Goal: Check status

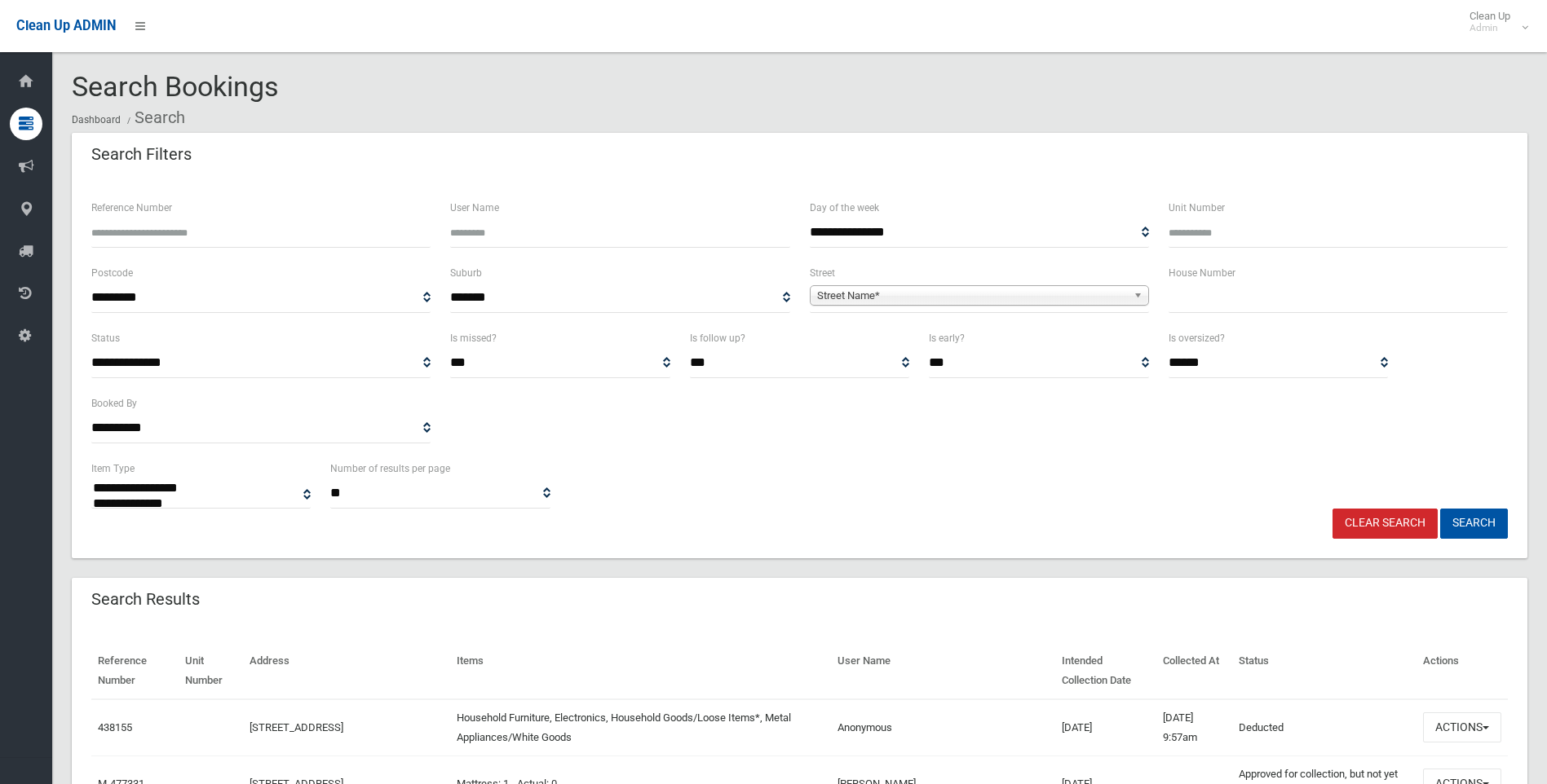
select select
click at [1231, 295] on input "text" at bounding box center [1338, 298] width 339 height 30
type input "**"
click at [871, 289] on span "Street Name*" at bounding box center [972, 296] width 310 height 20
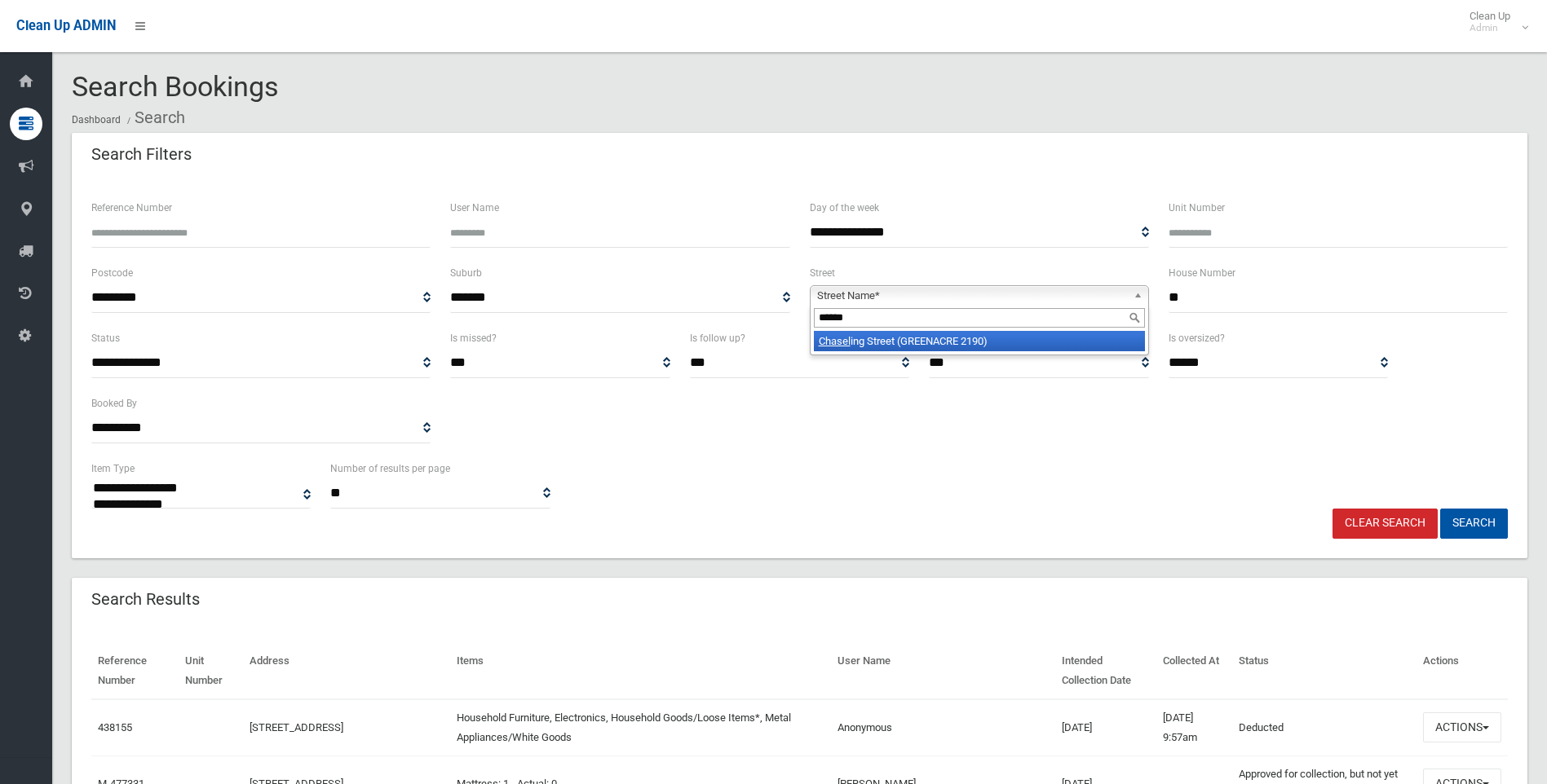
type input "******"
click at [926, 344] on li "Chasel ing Street (GREENACRE 2190)" at bounding box center [979, 342] width 332 height 21
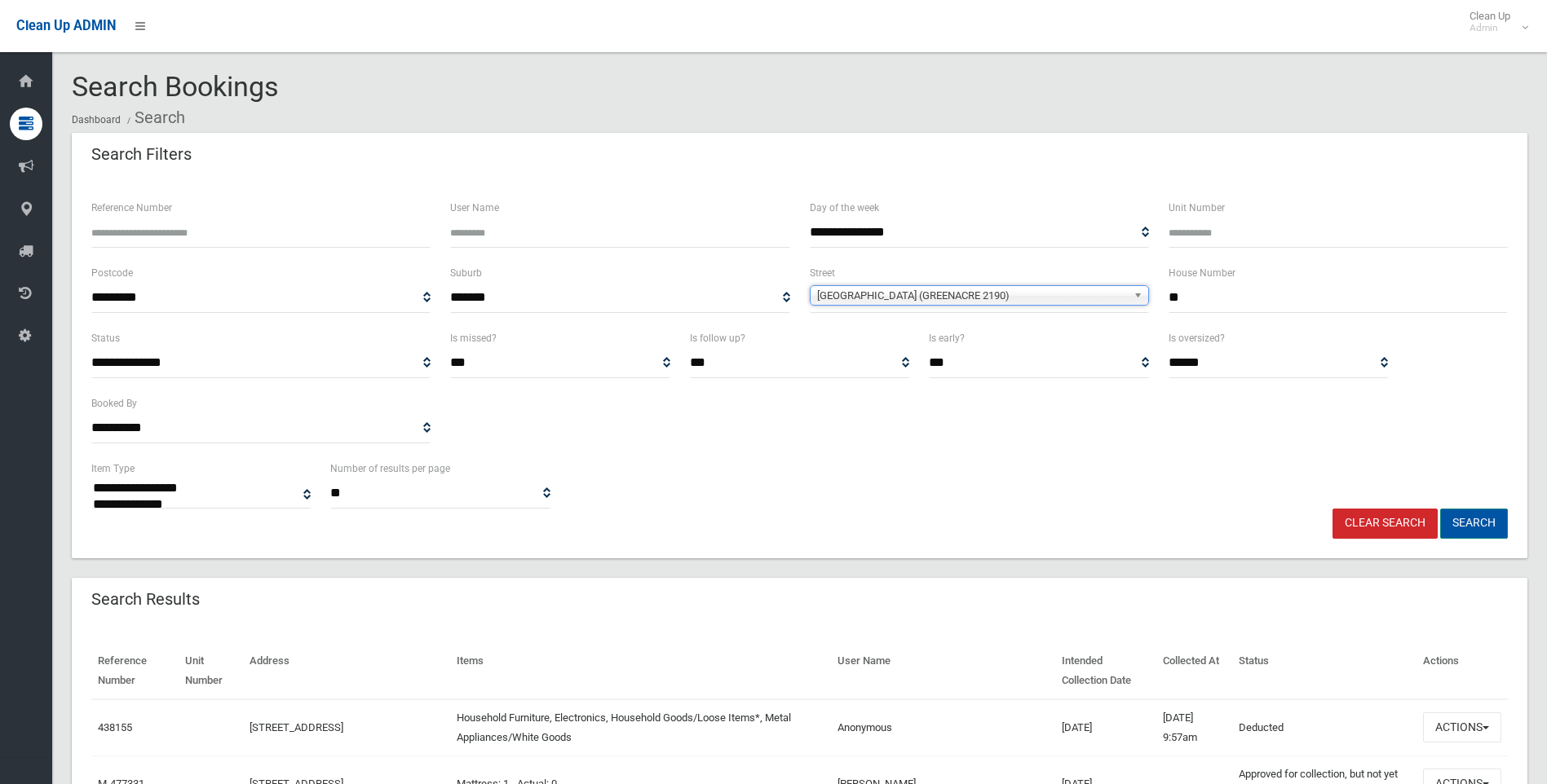
click at [1500, 518] on button "Search" at bounding box center [1474, 524] width 68 height 30
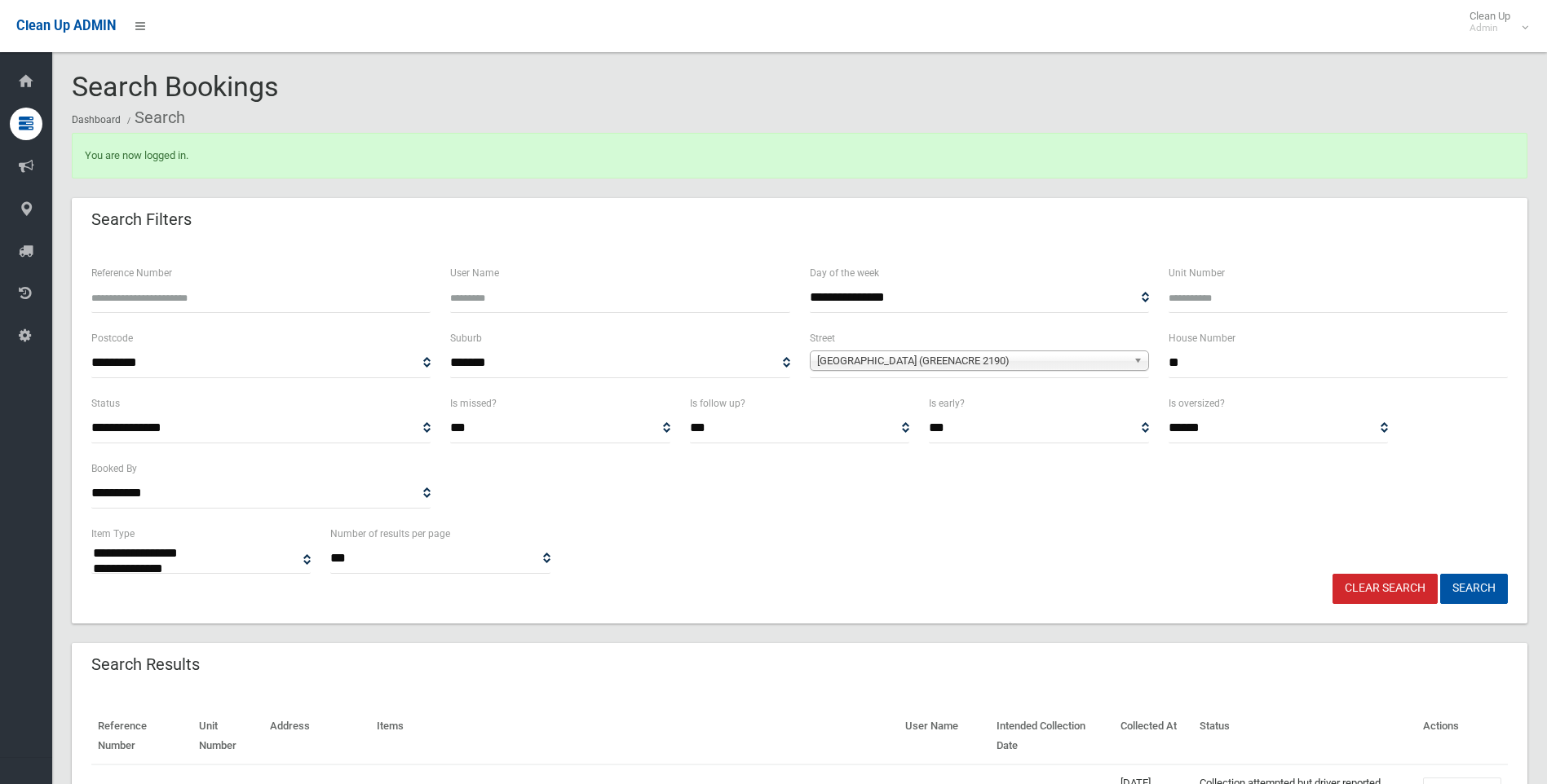
select select
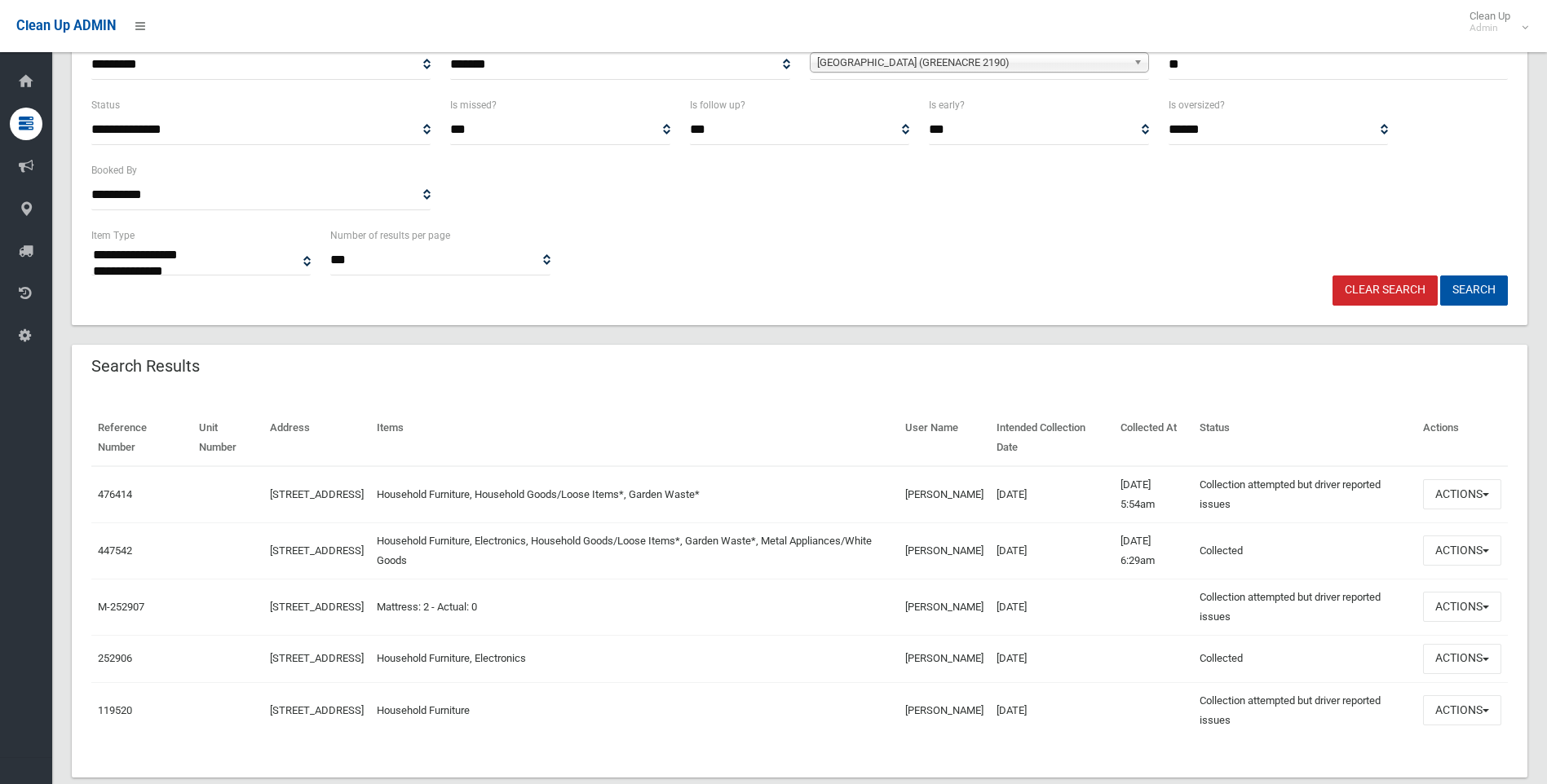
scroll to position [326, 0]
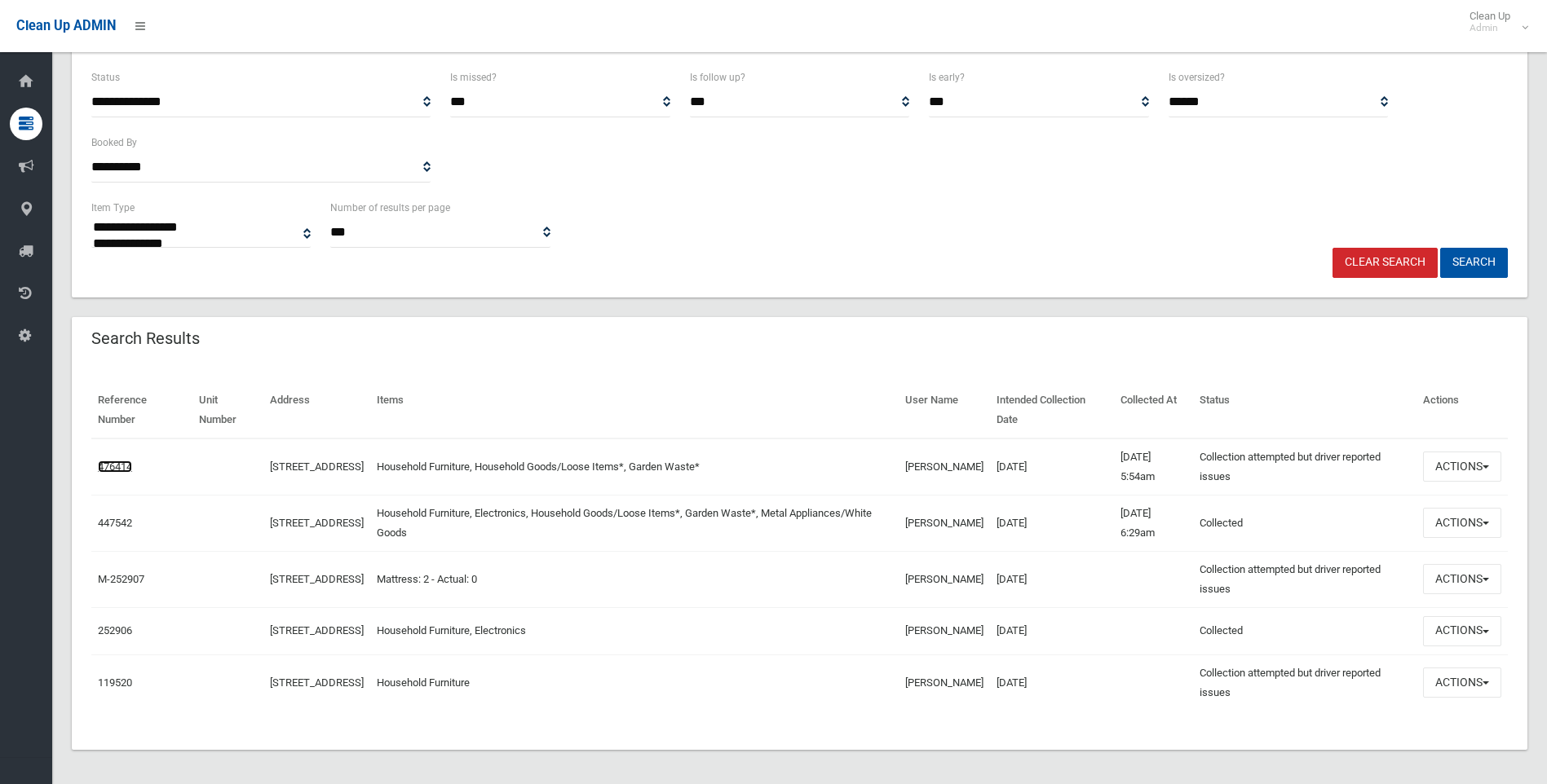
click at [105, 467] on link "476414" at bounding box center [115, 466] width 35 height 12
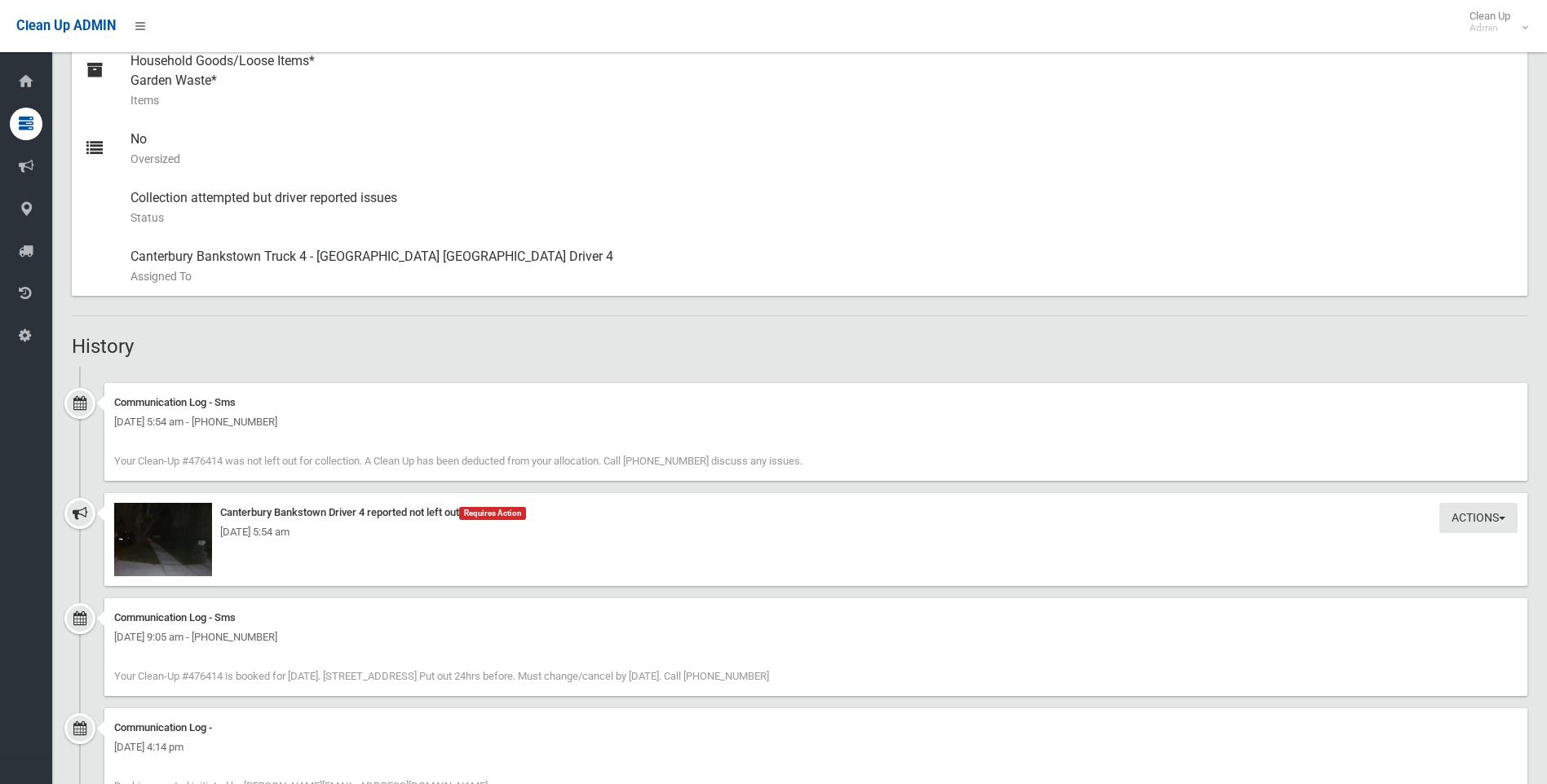
scroll to position [815, 0]
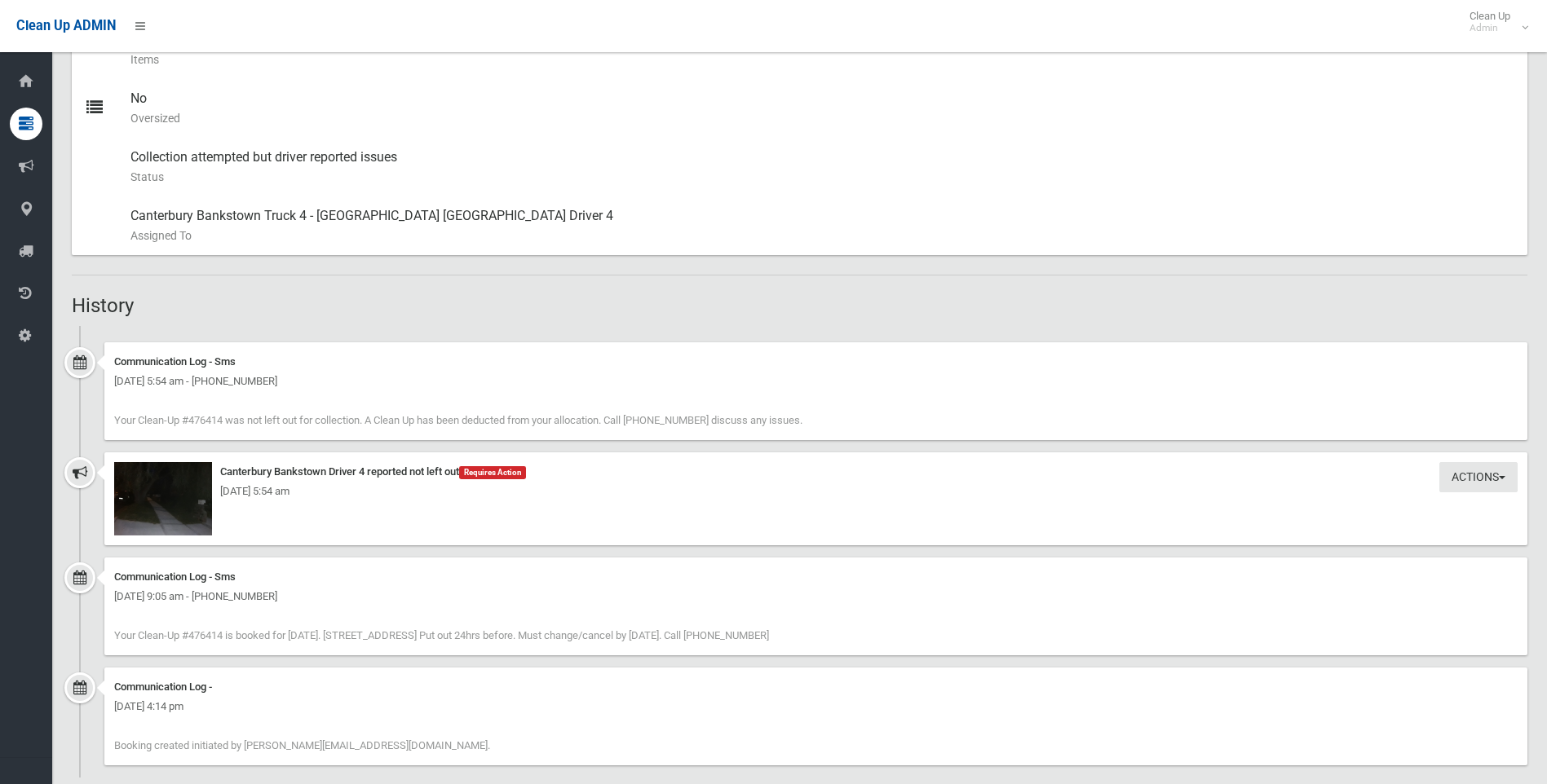
click at [204, 483] on div "Monday 18th August 2025 - 5:54 am" at bounding box center [815, 492] width 1403 height 20
click at [158, 507] on img at bounding box center [163, 498] width 98 height 74
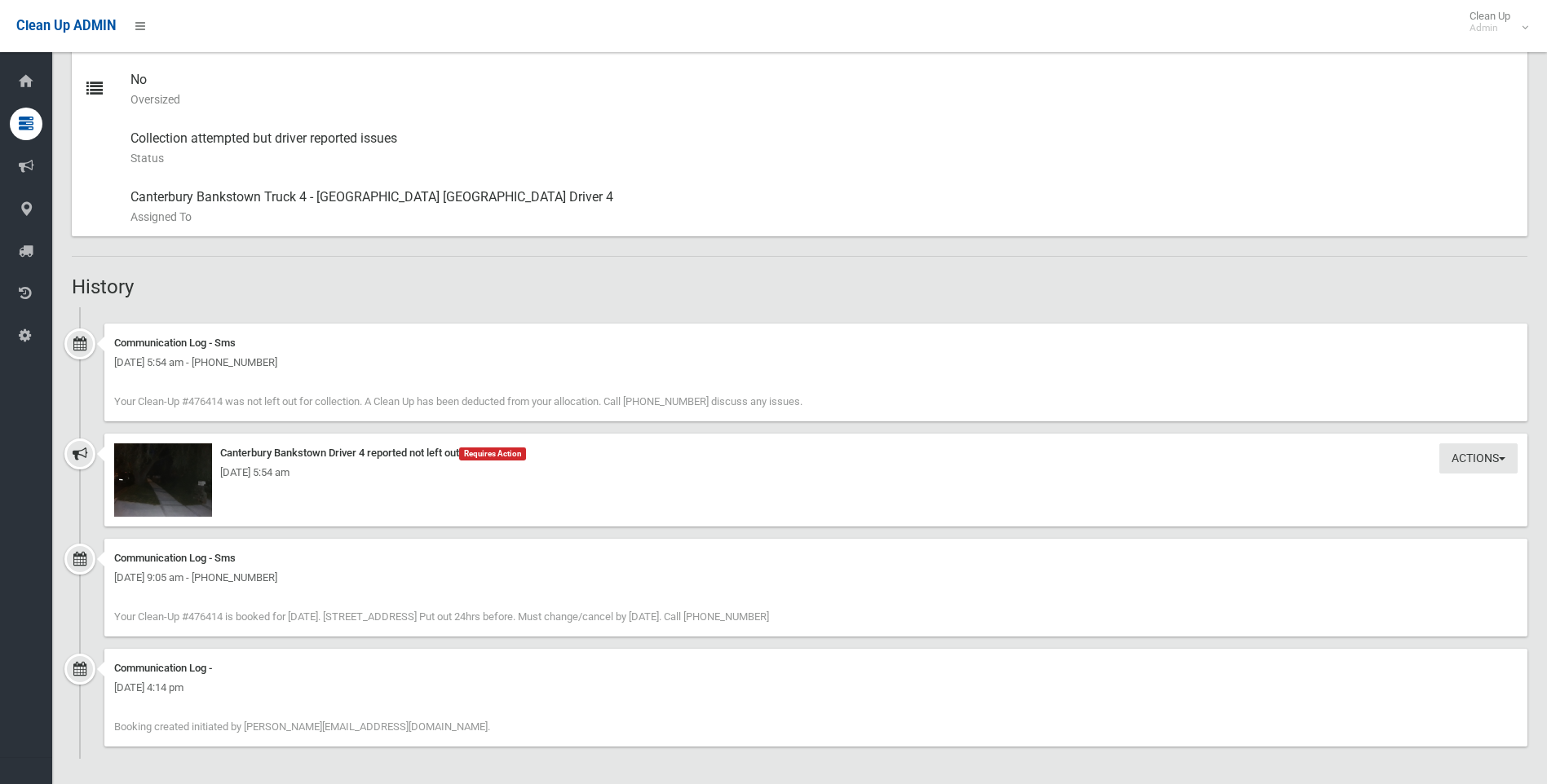
scroll to position [839, 0]
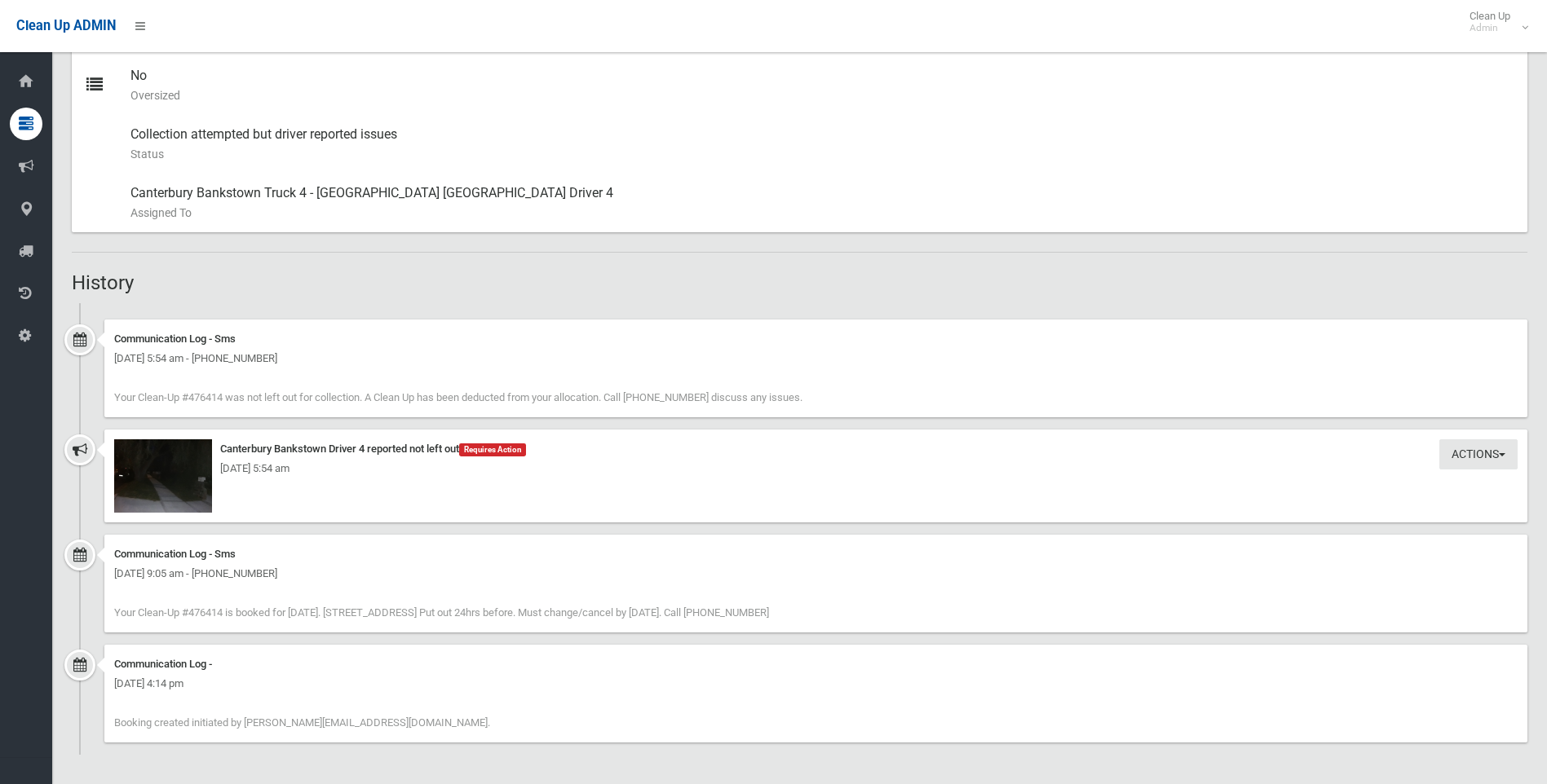
click at [134, 459] on div "Monday 18th August 2025 - 5:54 am" at bounding box center [815, 468] width 1403 height 20
click at [145, 466] on div "Monday 18th August 2025 - 5:54 am" at bounding box center [815, 468] width 1403 height 20
click at [188, 465] on div "Monday 18th August 2025 - 5:54 am" at bounding box center [815, 468] width 1403 height 20
click at [1464, 445] on button "Actions" at bounding box center [1479, 454] width 78 height 30
click at [1157, 475] on div "Monday 18th August 2025 - 5:54 am" at bounding box center [815, 468] width 1403 height 20
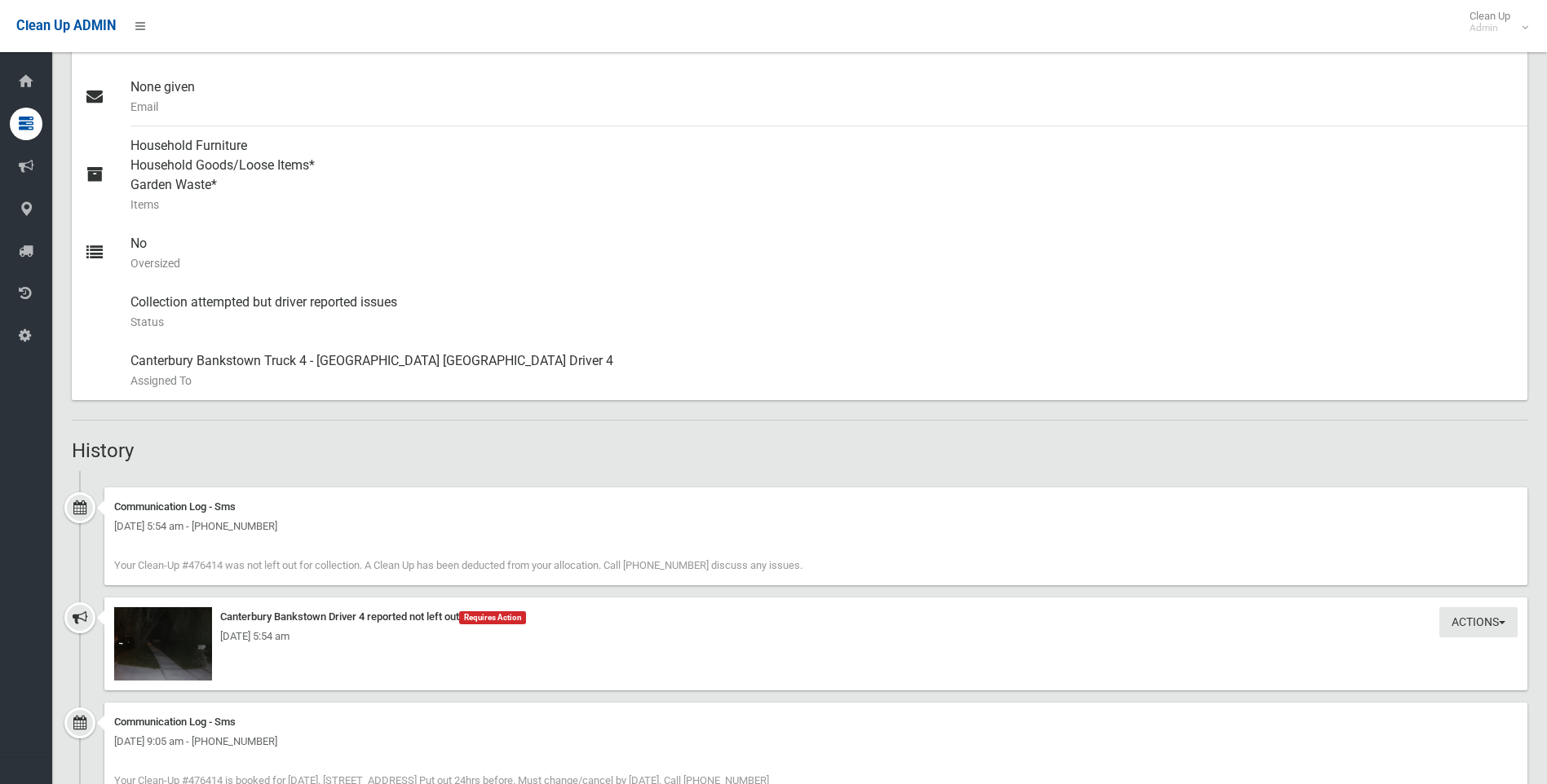
scroll to position [756, 0]
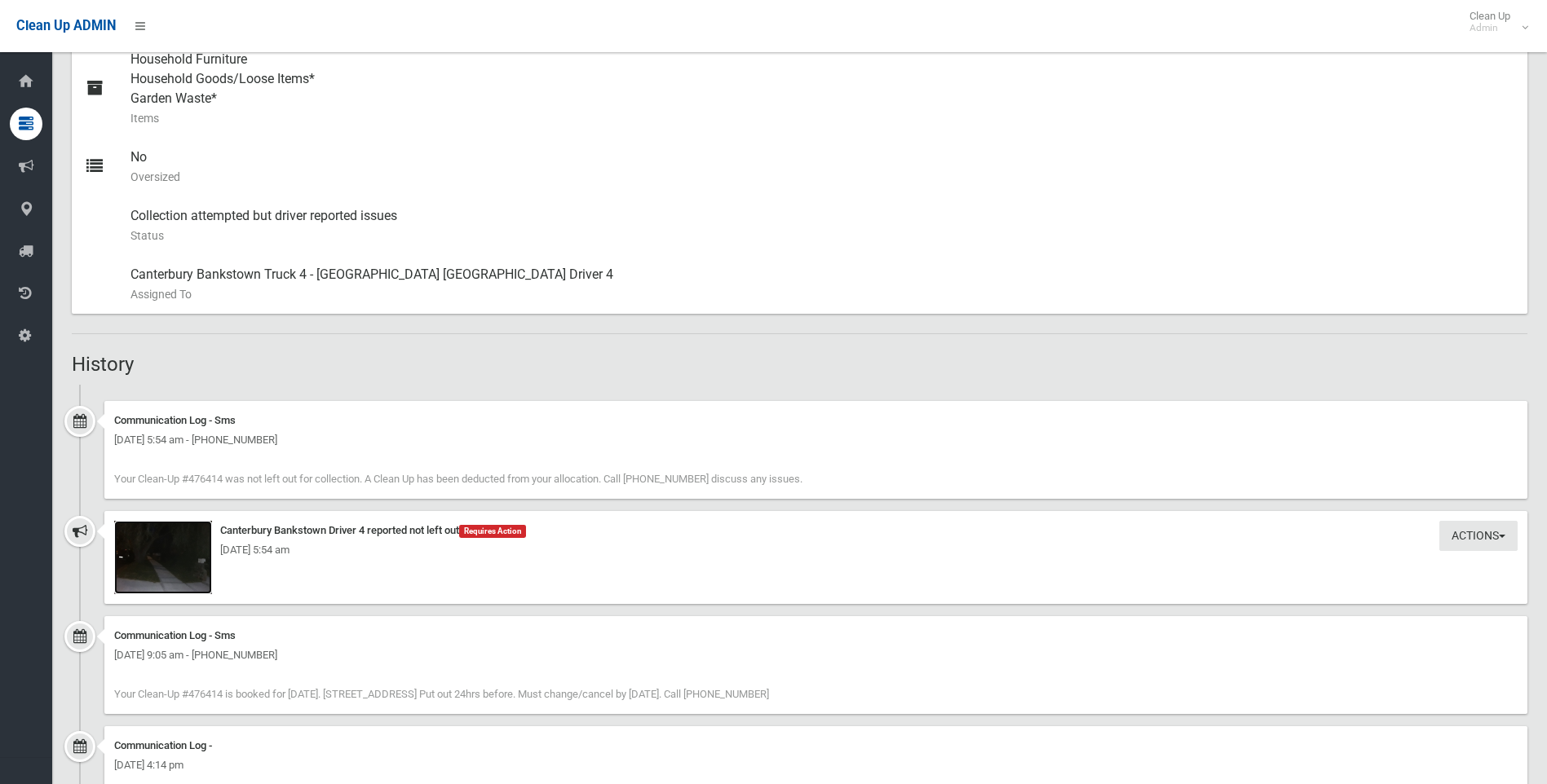
click at [180, 575] on img at bounding box center [163, 557] width 98 height 74
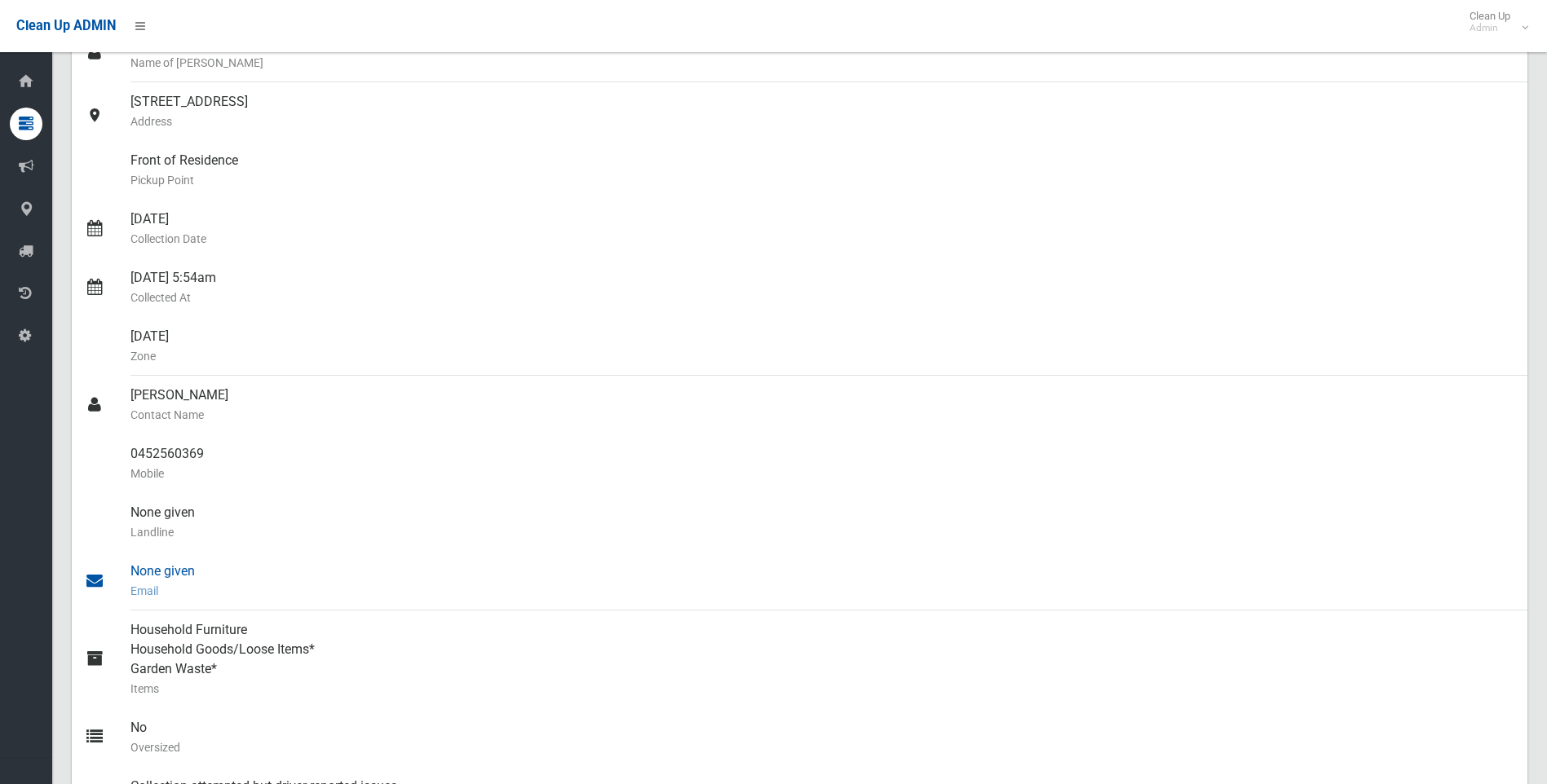
scroll to position [0, 0]
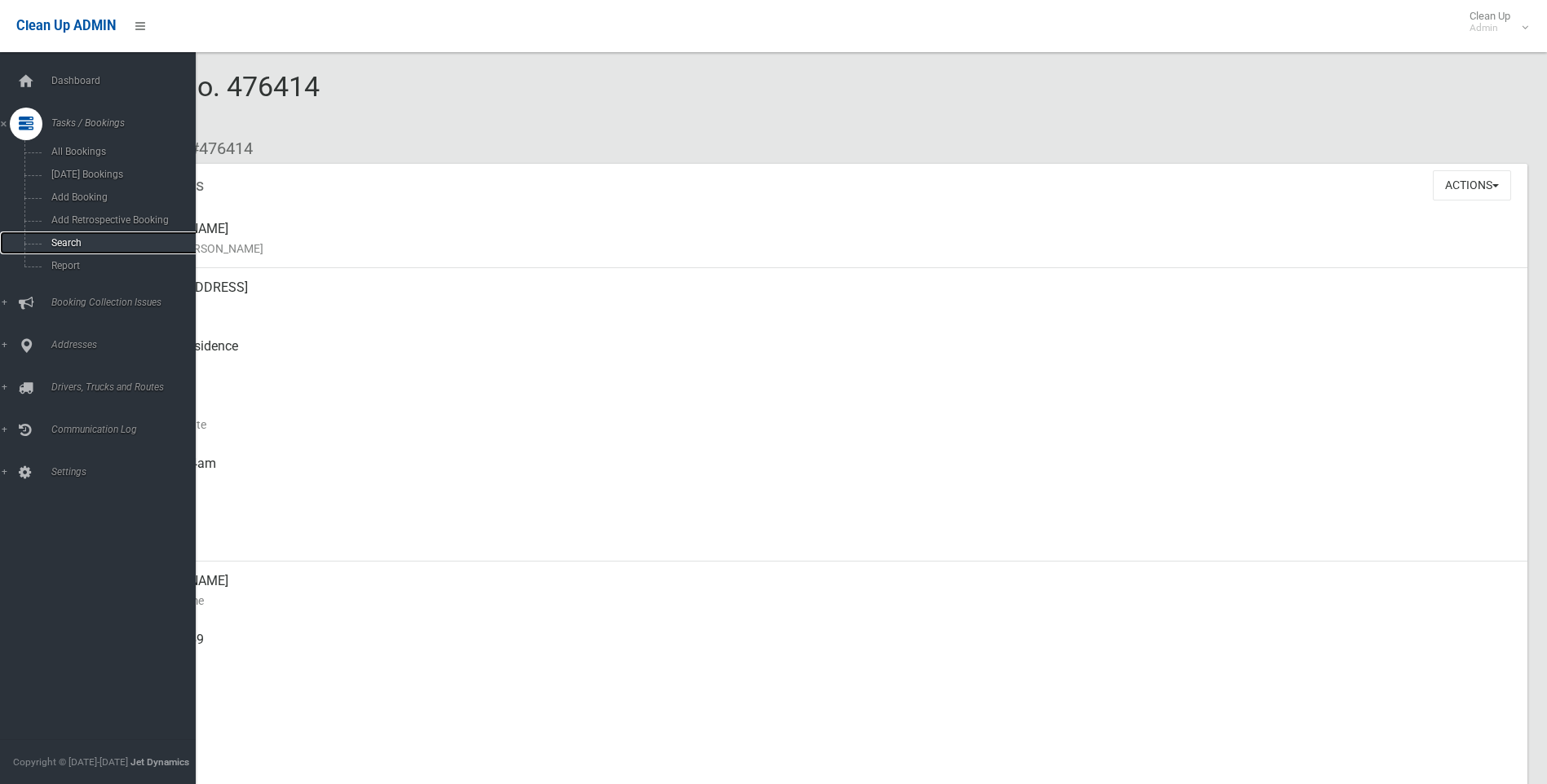
click at [79, 237] on span "Search" at bounding box center [120, 242] width 148 height 11
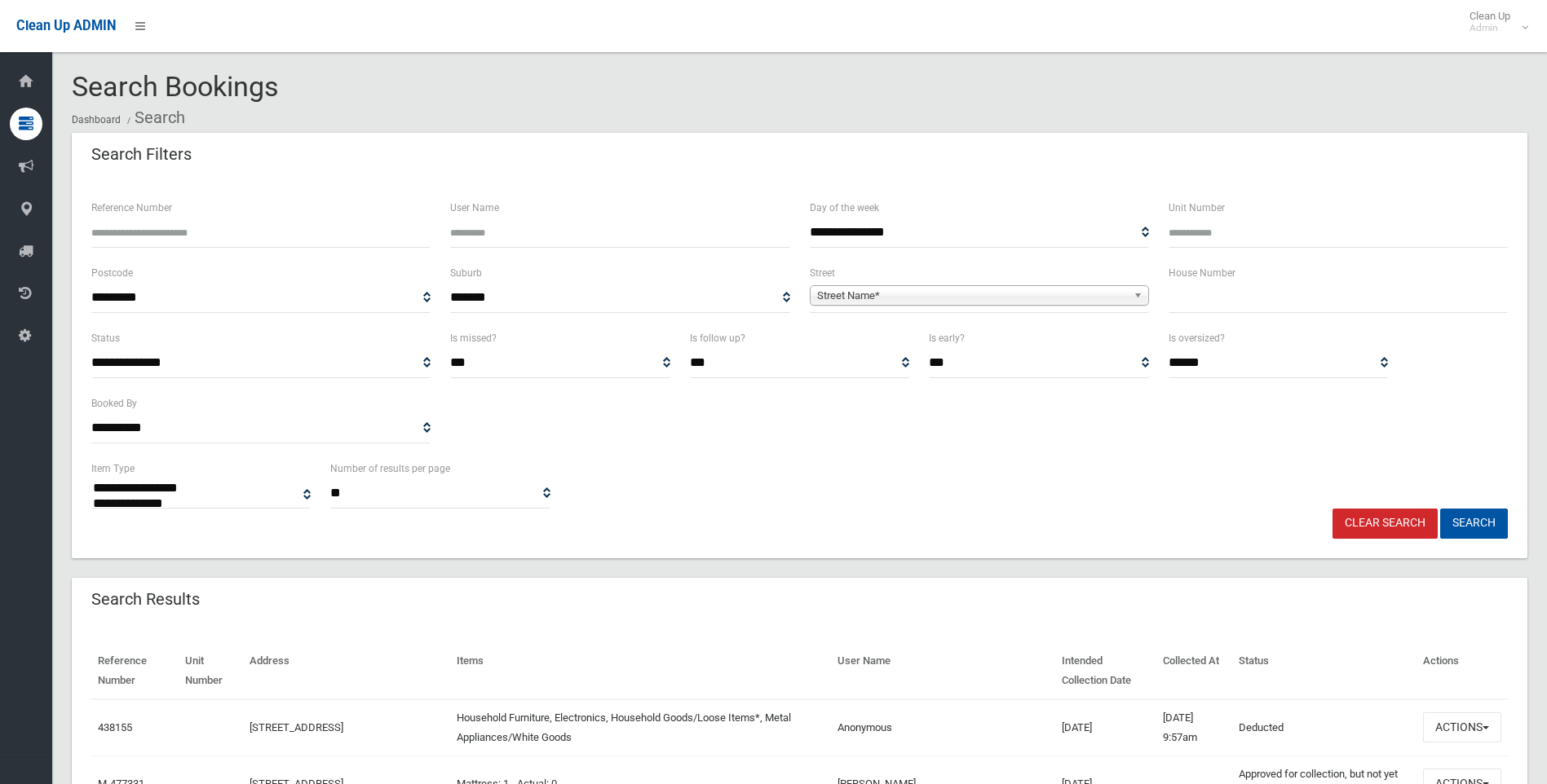
select select
